Goal: Task Accomplishment & Management: Use online tool/utility

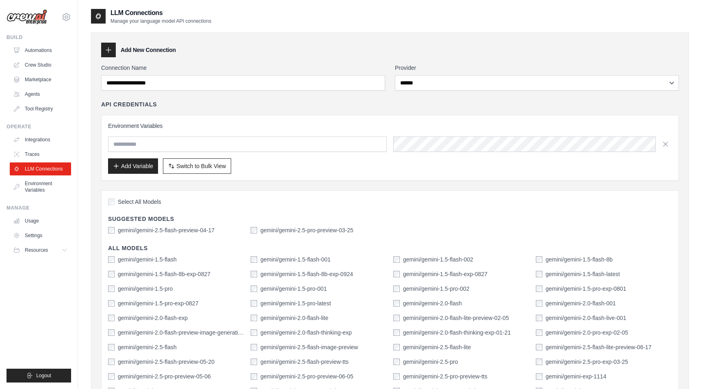
select select "******"
click at [33, 49] on link "Automations" at bounding box center [41, 50] width 61 height 13
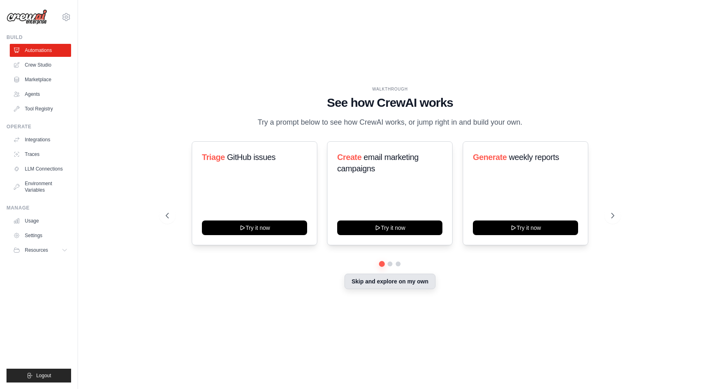
click at [392, 285] on button "Skip and explore on my own" at bounding box center [389, 281] width 91 height 15
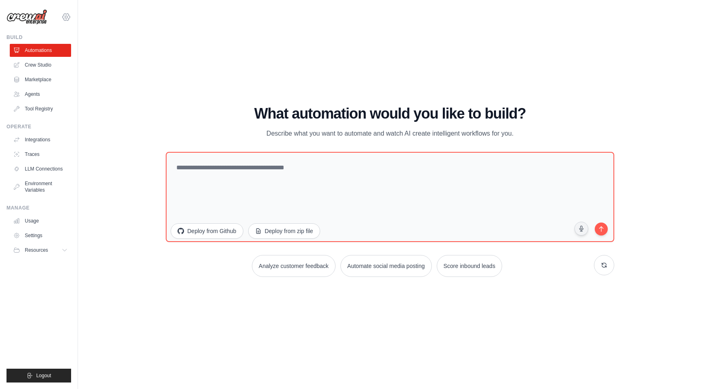
click at [67, 15] on icon at bounding box center [66, 17] width 10 height 10
click at [52, 92] on link "Agents" at bounding box center [41, 94] width 61 height 13
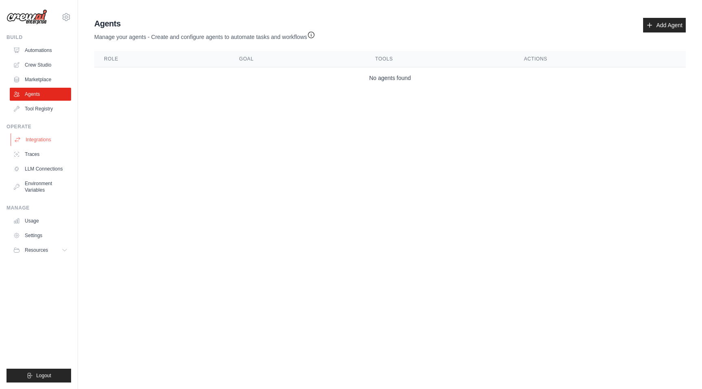
click at [29, 140] on link "Integrations" at bounding box center [41, 139] width 61 height 13
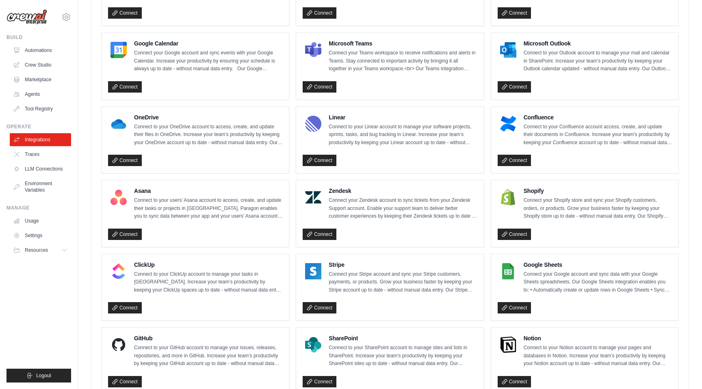
scroll to position [357, 0]
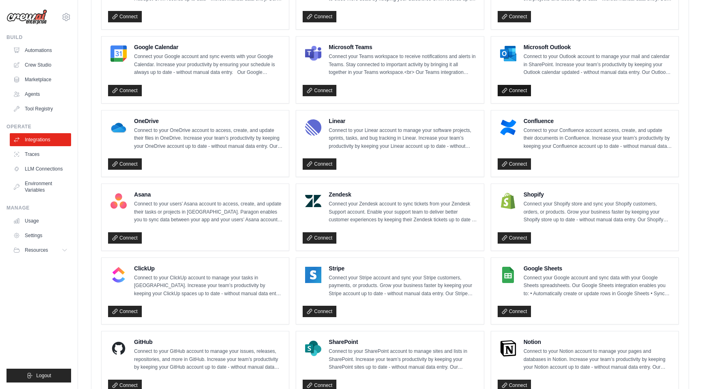
click at [526, 91] on link "Connect" at bounding box center [515, 90] width 34 height 11
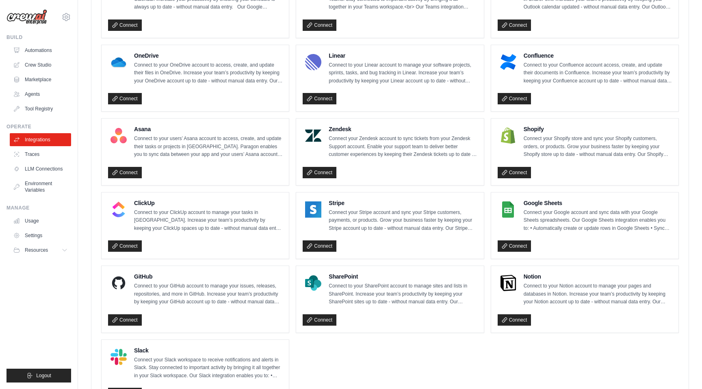
scroll to position [494, 0]
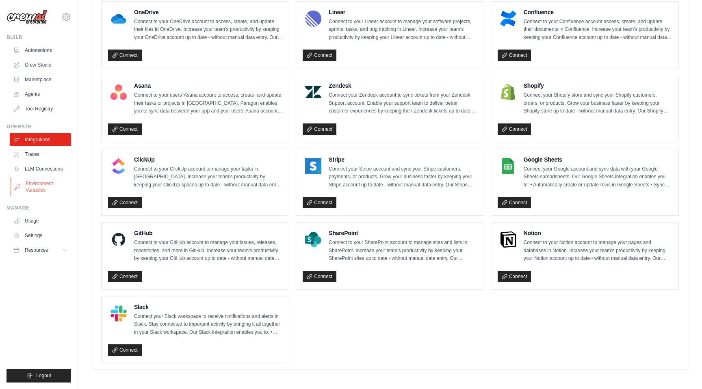
click at [43, 188] on link "Environment Variables" at bounding box center [41, 186] width 61 height 19
